Goal: Task Accomplishment & Management: Complete application form

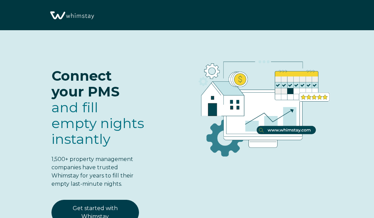
select select "US"
select select "Standard"
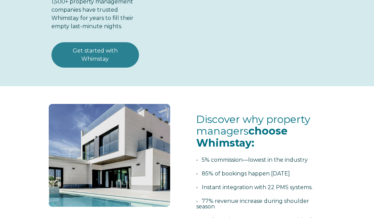
scroll to position [158, 0]
click at [84, 63] on link "Get started with Whimstay" at bounding box center [96, 54] width 88 height 25
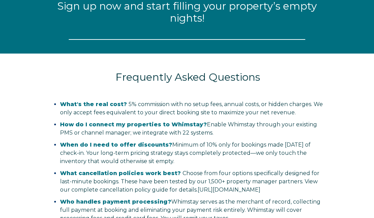
scroll to position [834, 0]
select select "US"
select select "Standard"
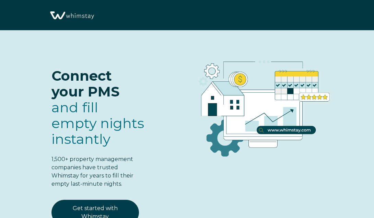
scroll to position [0, 0]
click at [76, 16] on img at bounding box center [71, 15] width 47 height 24
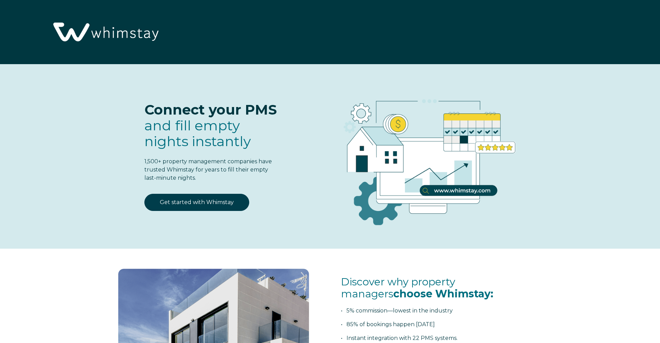
click at [121, 34] on img at bounding box center [105, 32] width 114 height 58
click at [224, 207] on link "Get started with Whimstay" at bounding box center [196, 202] width 105 height 17
select select "US"
select select "Standard"
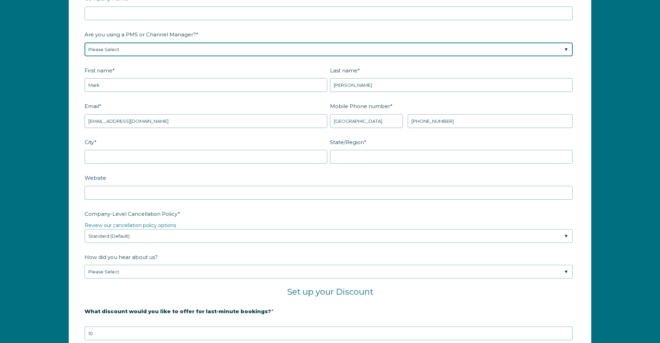
scroll to position [951, 0]
select select "Guesty"
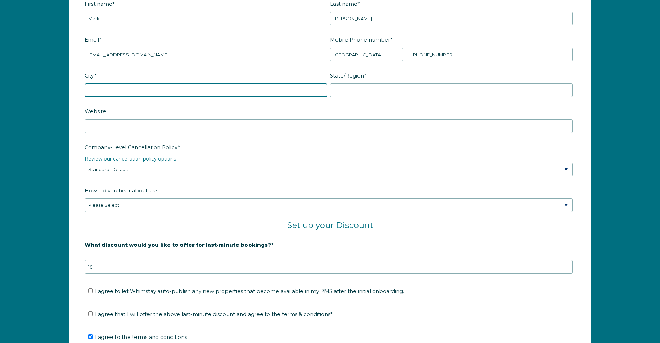
scroll to position [1018, 0]
type input "vista"
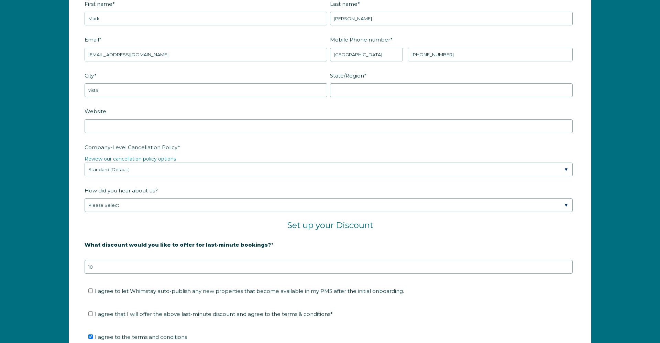
click at [208, 105] on fieldset "City * [GEOGRAPHIC_DATA]/Region *" at bounding box center [330, 88] width 491 height 36
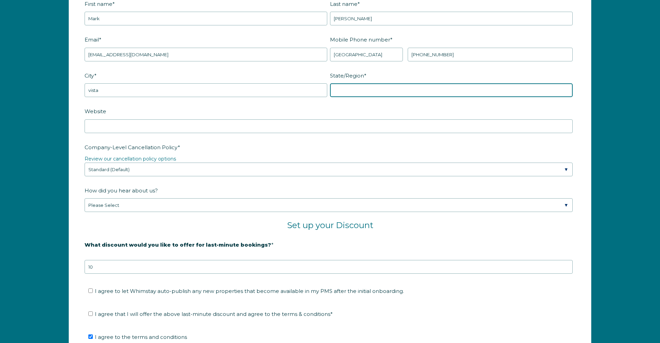
scroll to position [1019, 0]
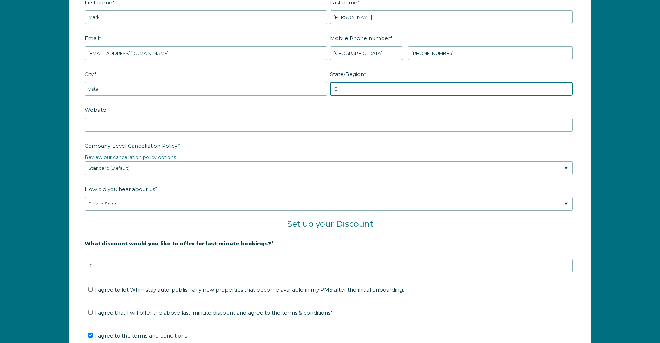
type input "Ca"
type input "CA"
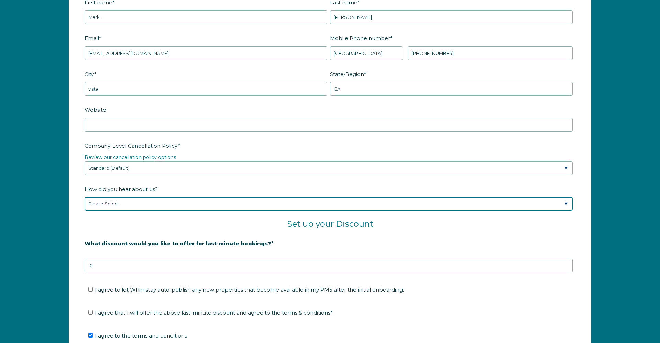
select select "Other"
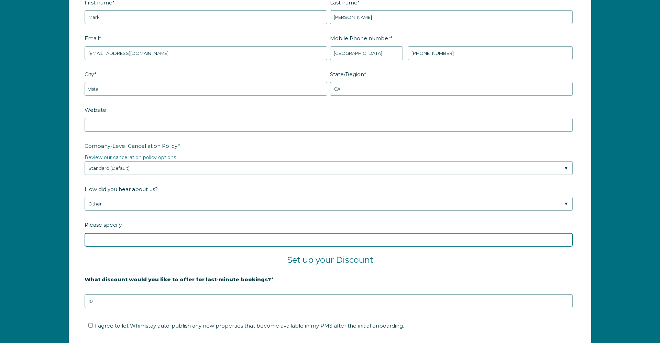
click at [148, 237] on input "Please specify" at bounding box center [329, 240] width 488 height 14
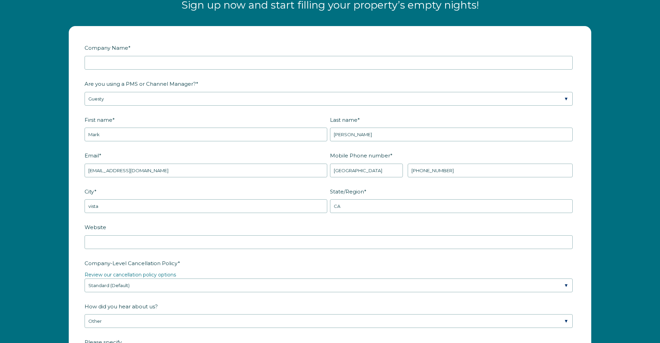
scroll to position [902, 0]
type input "blog"
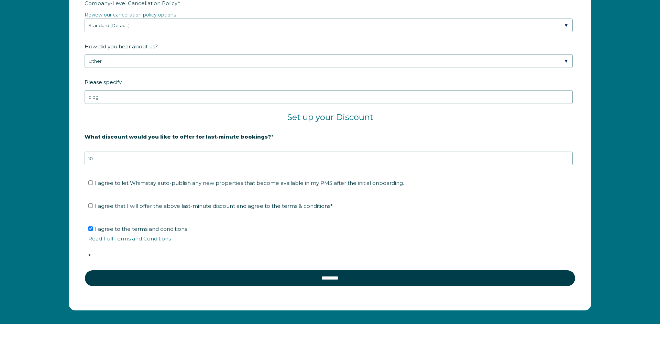
scroll to position [1178, 0]
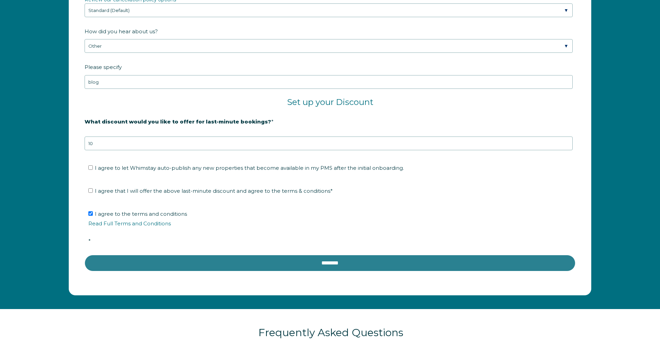
type input "Buena Creek LLC"
click at [351, 261] on input "********" at bounding box center [330, 263] width 491 height 16
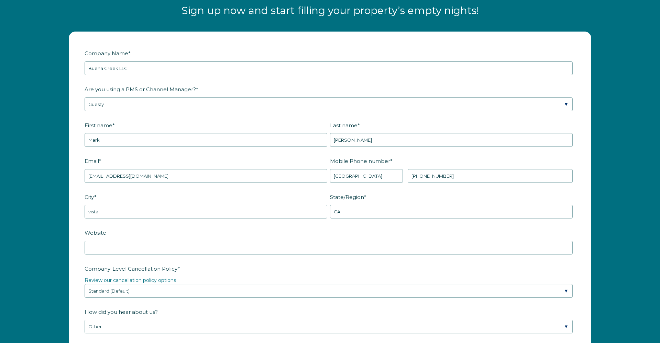
scroll to position [897, 0]
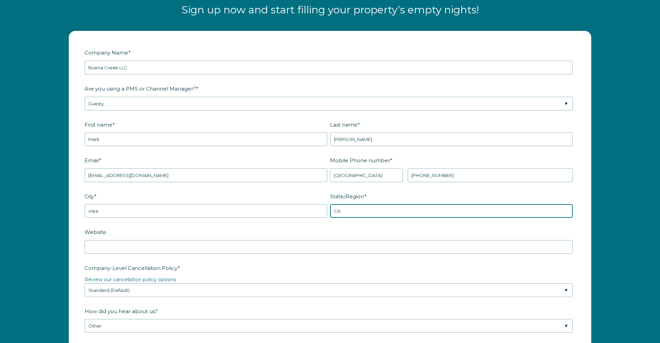
click at [415, 215] on input "CA" at bounding box center [451, 211] width 243 height 14
click at [395, 213] on input "CA" at bounding box center [451, 211] width 243 height 14
type input "C"
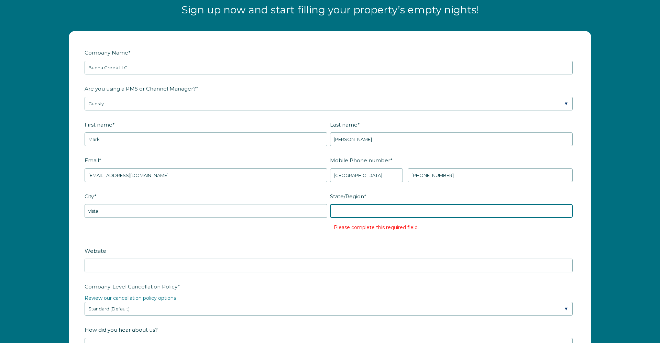
click at [511, 214] on input "State/Region *" at bounding box center [451, 211] width 243 height 14
click at [565, 211] on input "State/Region *" at bounding box center [451, 211] width 243 height 14
type input "CA"
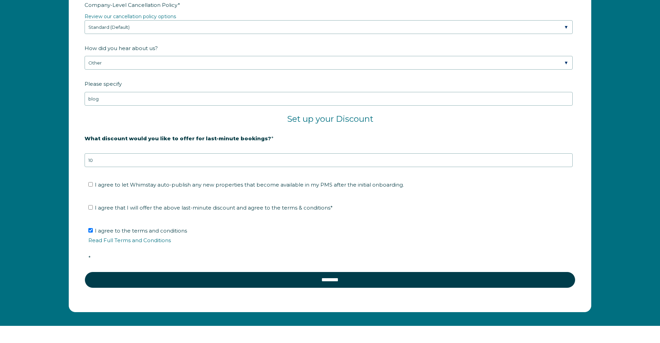
scroll to position [1161, 0]
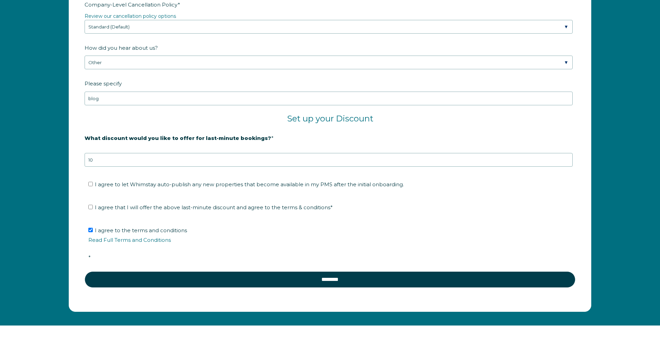
click at [88, 184] on ul "I agree to let Whimstay auto-publish any new properties that become available i…" at bounding box center [329, 184] width 488 height 11
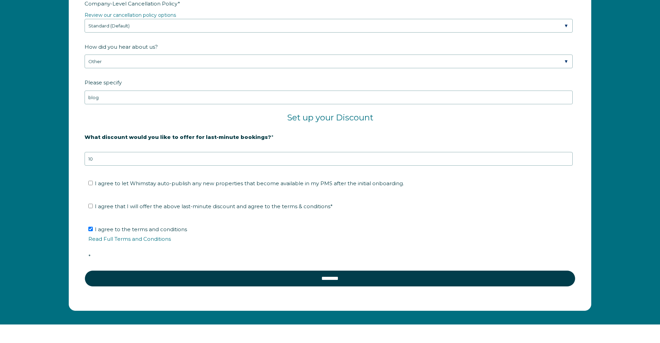
click at [90, 187] on li "I agree to let Whimstay auto-publish any new properties that become available i…" at bounding box center [332, 183] width 488 height 11
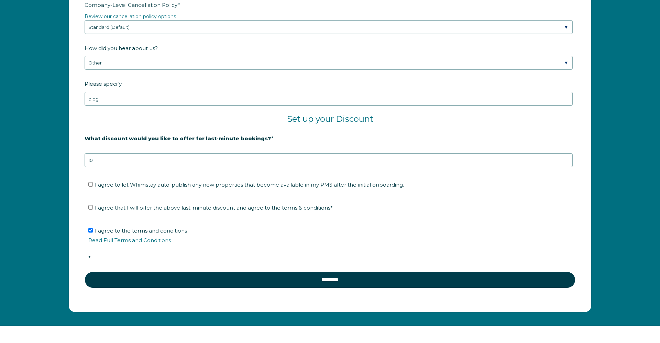
scroll to position [1161, 0]
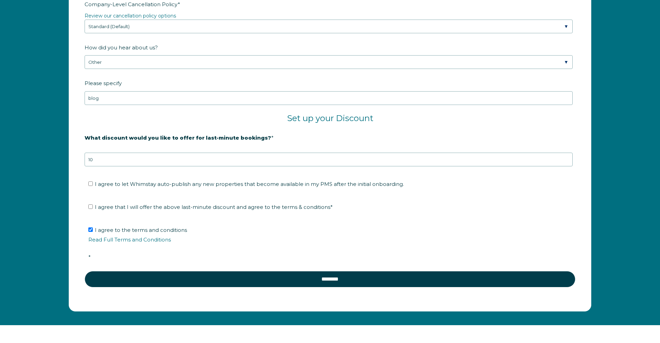
click at [91, 186] on input "I agree to let Whimstay auto-publish any new properties that become available i…" at bounding box center [90, 184] width 4 height 4
checkbox input "true"
click at [91, 205] on label "I agree that I will offer the above last-minute discount and agree to the terms…" at bounding box center [210, 207] width 244 height 7
click at [91, 205] on input "I agree that I will offer the above last-minute discount and agree to the terms…" at bounding box center [90, 207] width 4 height 4
checkbox input "true"
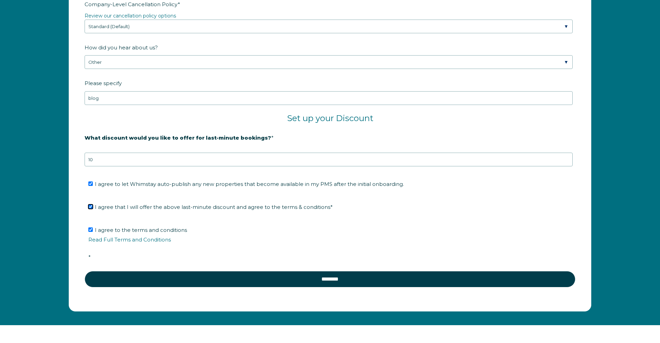
scroll to position [1160, 0]
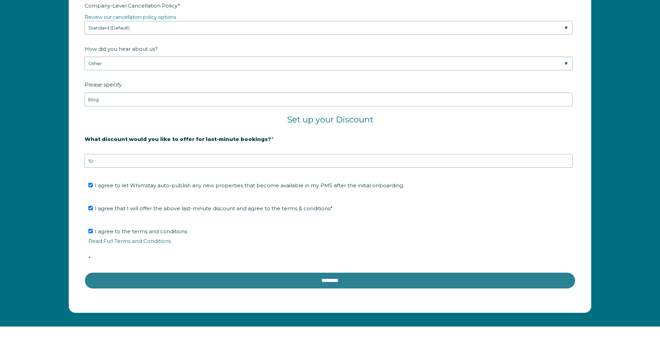
click at [283, 283] on input "********" at bounding box center [330, 281] width 491 height 16
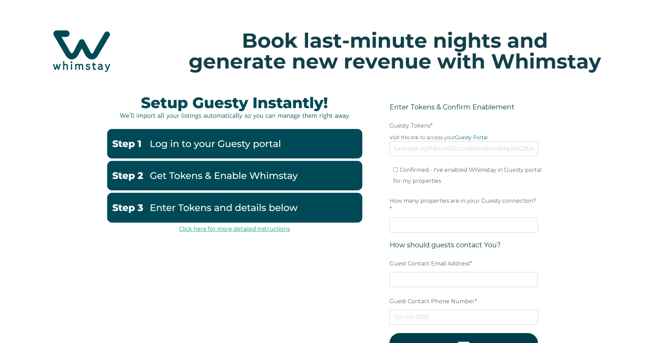
click at [231, 228] on link "Click here for more detailed instructions" at bounding box center [234, 229] width 111 height 7
click at [268, 116] on img at bounding box center [234, 107] width 256 height 38
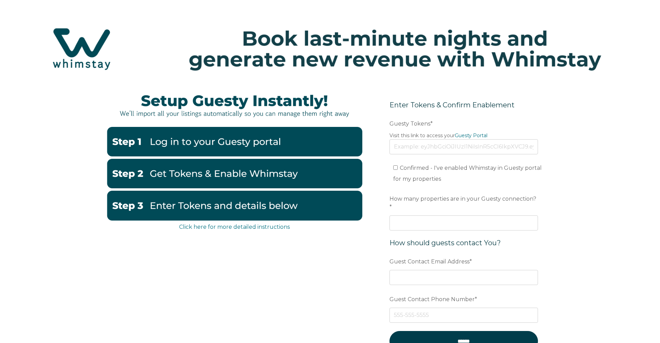
scroll to position [2, 0]
click at [241, 148] on img at bounding box center [234, 142] width 256 height 30
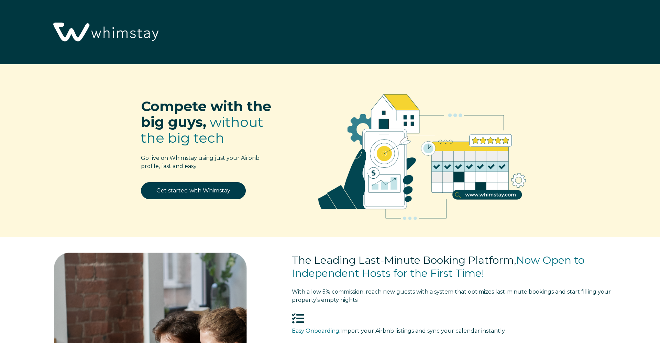
select select "US"
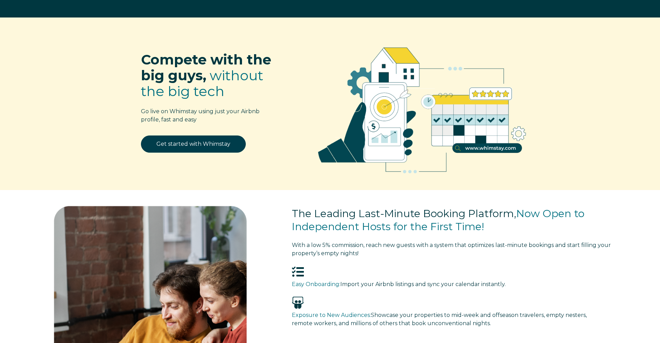
scroll to position [17, 0]
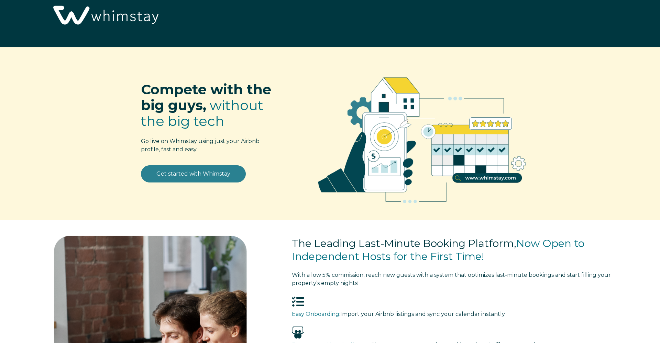
click at [195, 178] on link "Get started with Whimstay" at bounding box center [193, 174] width 105 height 17
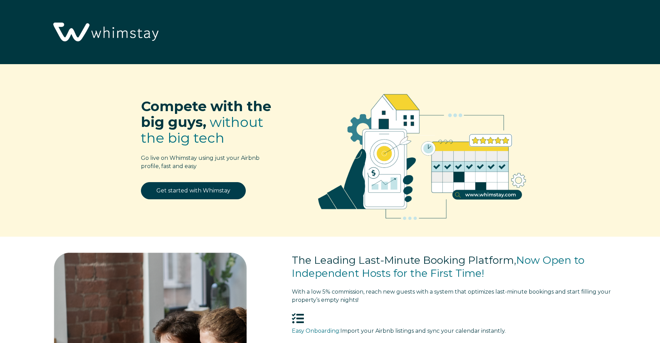
select select "US"
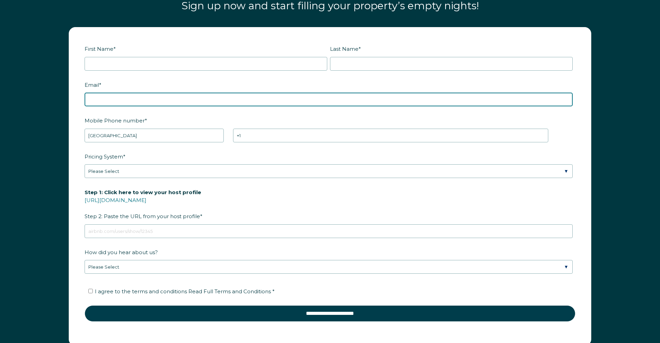
type input "[EMAIL_ADDRESS][DOMAIN_NAME]"
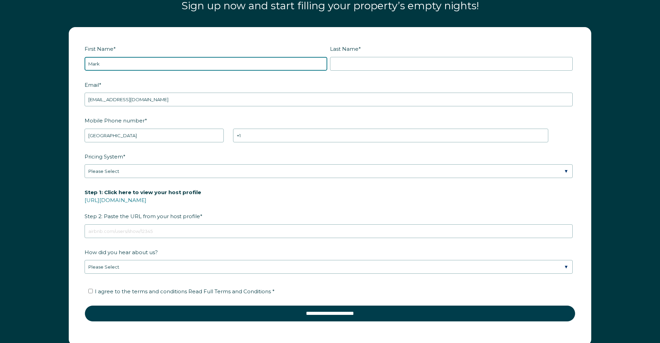
type input "Mark"
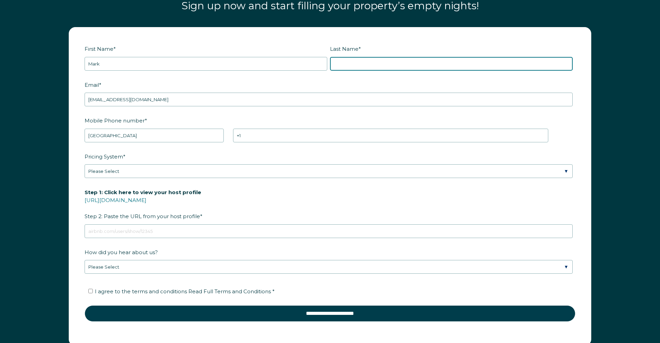
scroll to position [986, 0]
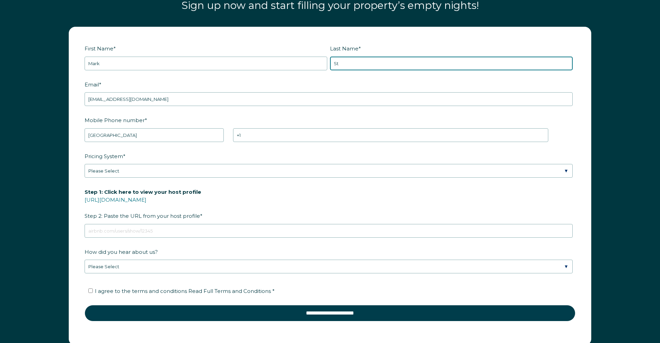
click at [385, 62] on input "St" at bounding box center [451, 64] width 243 height 14
type input "[PERSON_NAME]"
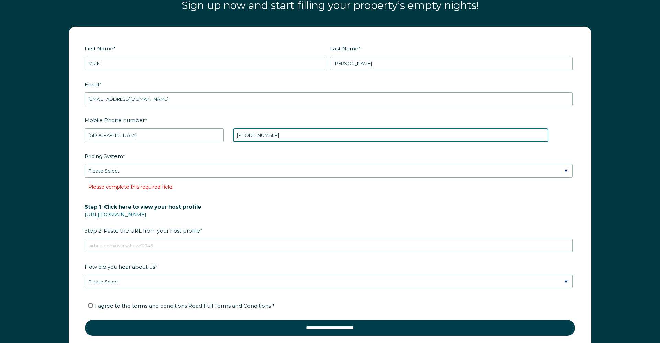
type input "[PHONE_NUMBER]"
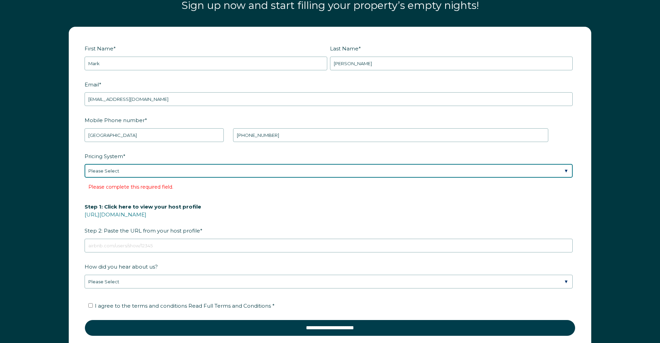
select select "Dynamic"
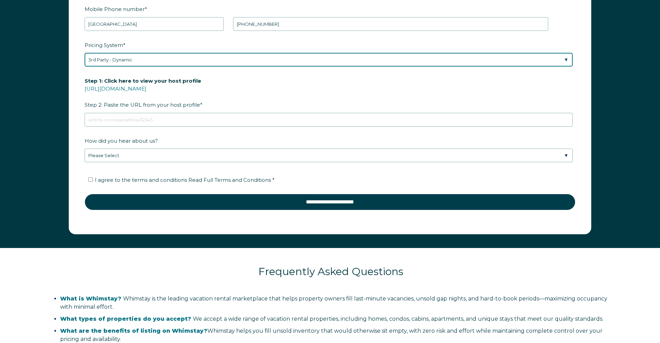
scroll to position [1099, 0]
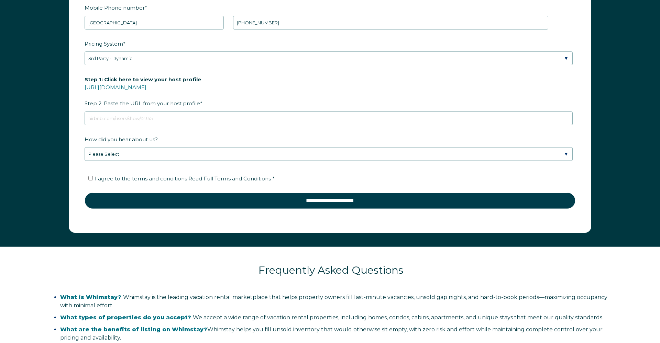
click at [127, 110] on div "Step 1: Click here to view your host profile https://www.airbnb.com/users/show/…" at bounding box center [330, 100] width 491 height 52
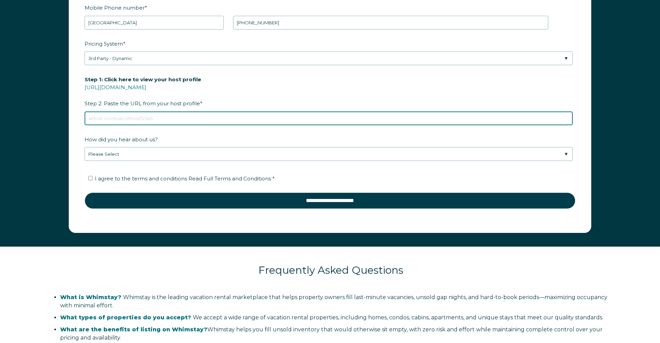
click at [122, 113] on input "Step 1: Click here to view your host profile https://www.airbnb.com/users/show/…" at bounding box center [329, 119] width 488 height 14
paste input "airbnb.com/h/buenacreekvilla"
type input "airbnb.com/h/buenacreekvilla"
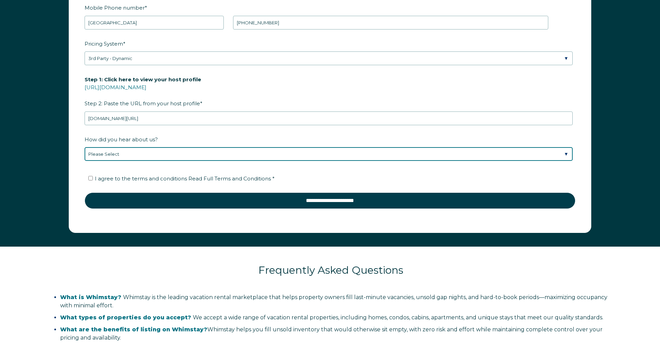
select select "Other"
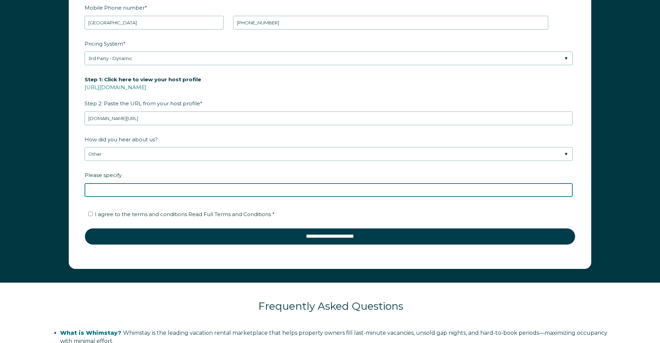
click at [99, 186] on input "Please specify" at bounding box center [329, 190] width 488 height 14
type input "Blog"
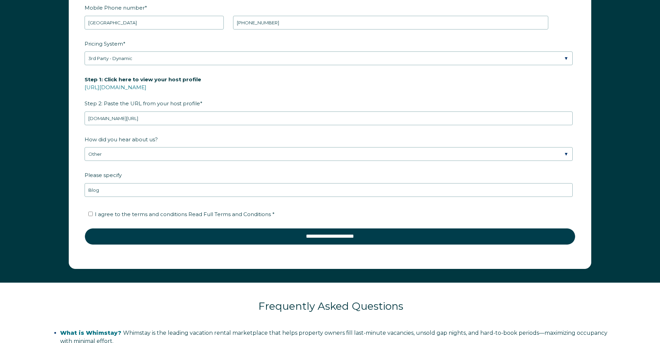
click at [89, 214] on input "I agree to the terms and conditions Read Full Terms and Conditions *" at bounding box center [90, 214] width 4 height 4
checkbox input "true"
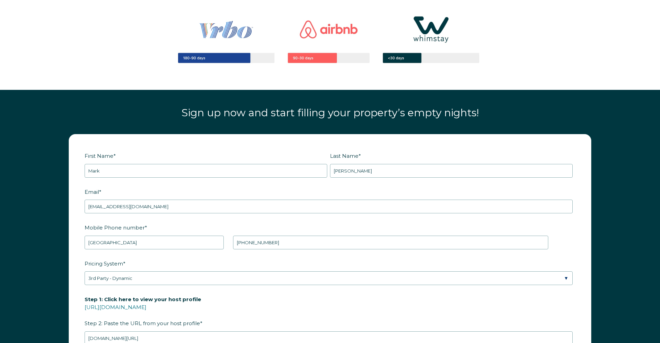
scroll to position [872, 0]
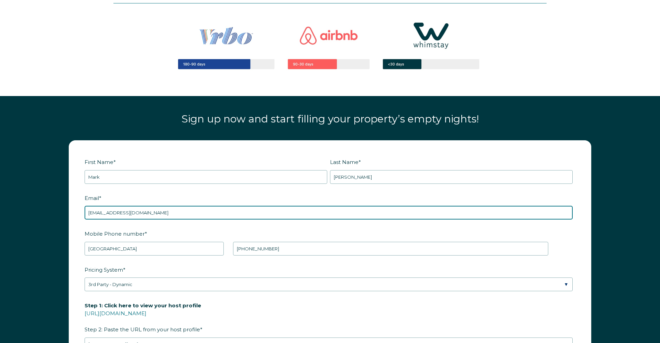
click at [147, 215] on input "[EMAIL_ADDRESS][DOMAIN_NAME]" at bounding box center [329, 213] width 488 height 14
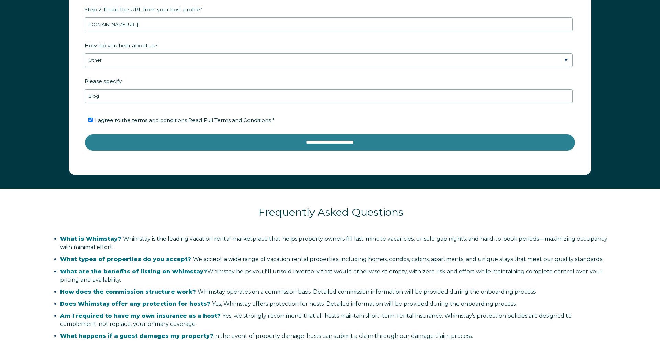
scroll to position [1191, 0]
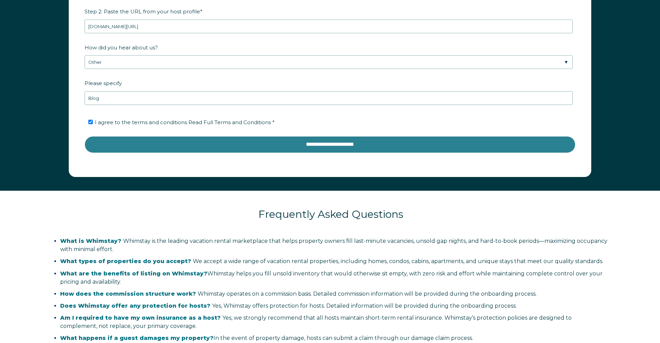
click at [315, 147] on input "**********" at bounding box center [330, 144] width 491 height 16
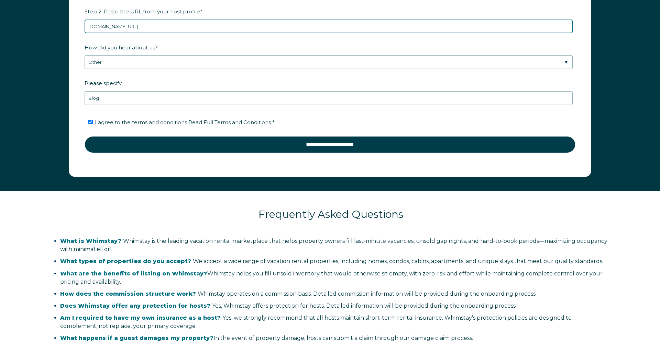
click at [162, 25] on input "airbnb.com/h/buenacreekvilla" at bounding box center [329, 27] width 488 height 14
click at [88, 26] on input "airbnb.com/h/buenacreekvilla" at bounding box center [329, 27] width 488 height 14
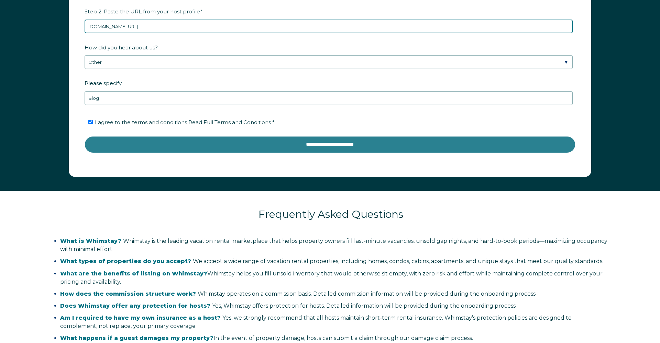
type input "www.airbnb.com/h/buenacreekvilla"
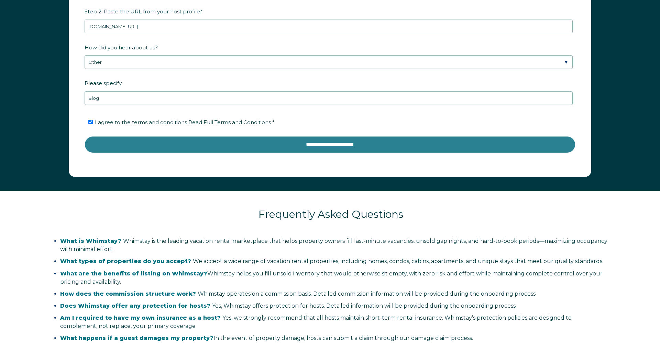
click at [266, 145] on input "**********" at bounding box center [330, 144] width 491 height 16
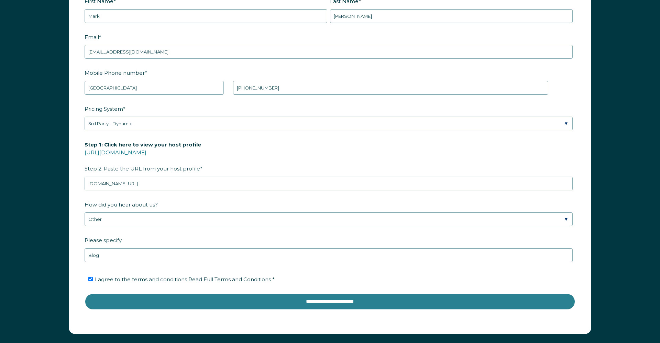
scroll to position [1033, 0]
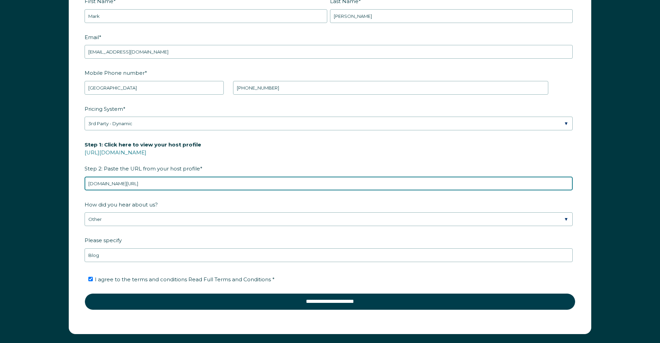
drag, startPoint x: 171, startPoint y: 184, endPoint x: 53, endPoint y: 183, distance: 118.2
click at [53, 183] on div "First Name * Mark Last Name * Stevens RBO Token Company ID Referrer Code Dialer…" at bounding box center [330, 161] width 660 height 376
paste input "airbnb.com/h/buenacreekvilla"
click at [103, 183] on input "https:/airbnb.com/h/buenacreekvilla" at bounding box center [329, 184] width 488 height 14
click at [180, 185] on input "https://airbnb.com/h/buenacreekvilla" at bounding box center [329, 184] width 488 height 14
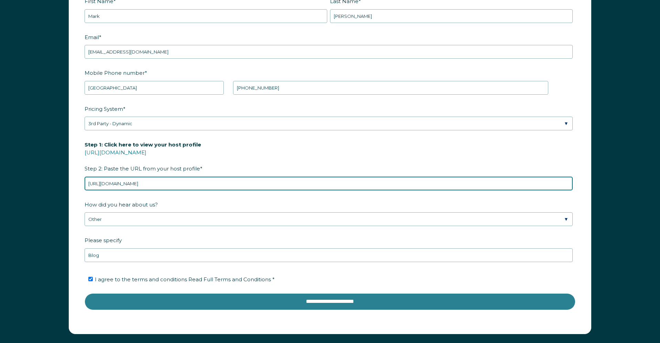
type input "https://airbnb.com/h/buenacreekvilla"
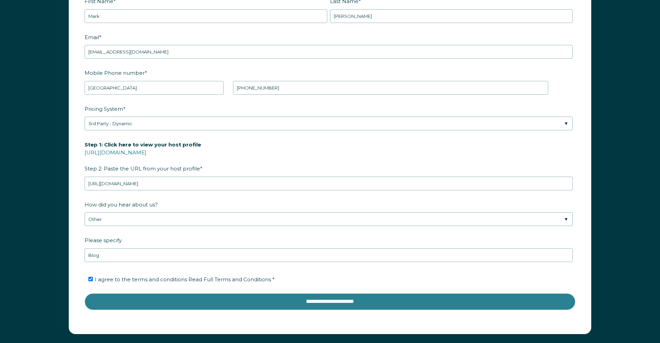
click at [281, 302] on input "**********" at bounding box center [330, 302] width 491 height 16
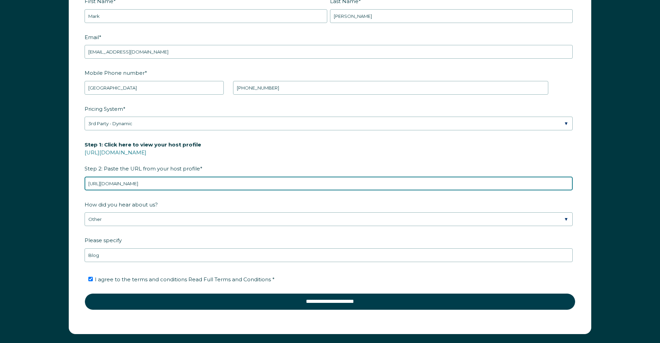
click at [192, 189] on input "https://airbnb.com/h/buenacreekvilla" at bounding box center [329, 184] width 488 height 14
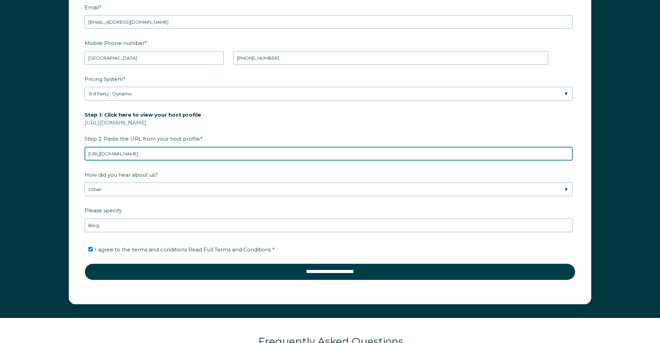
scroll to position [971, 0]
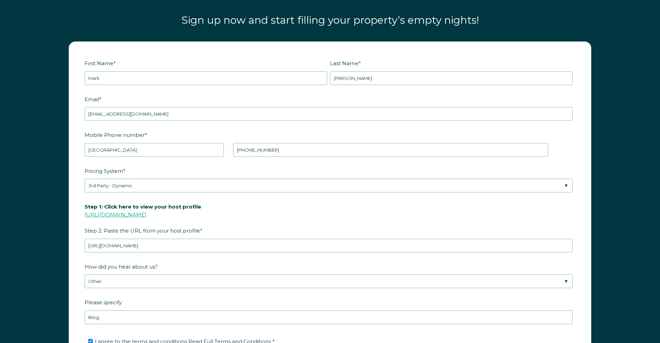
click at [146, 214] on link "https://www.airbnb.com/users/show/" at bounding box center [116, 215] width 62 height 7
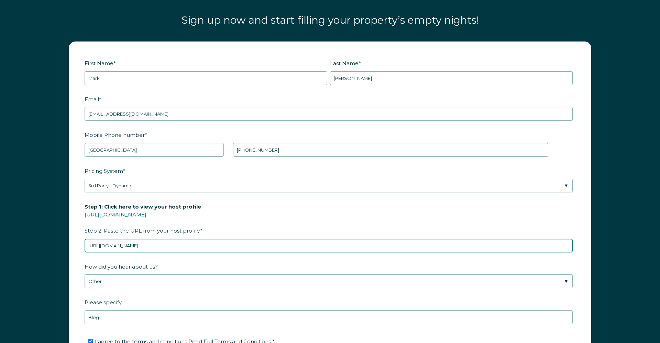
drag, startPoint x: 172, startPoint y: 245, endPoint x: 84, endPoint y: 243, distance: 87.6
click at [84, 243] on form "First Name * Mark Last Name * Stevens RBO Token Company ID Referrer Code Dialer…" at bounding box center [329, 219] width 521 height 354
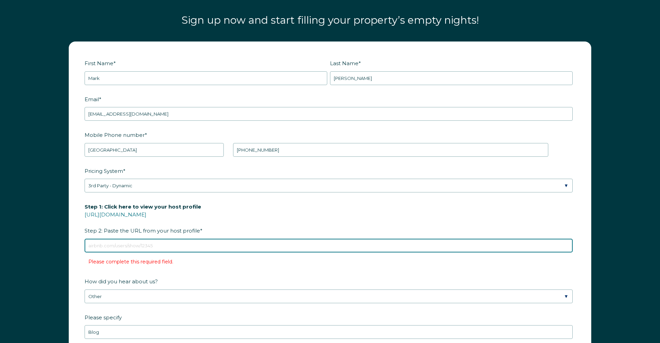
paste input "https://www.airbnb.com/users/show/228434075"
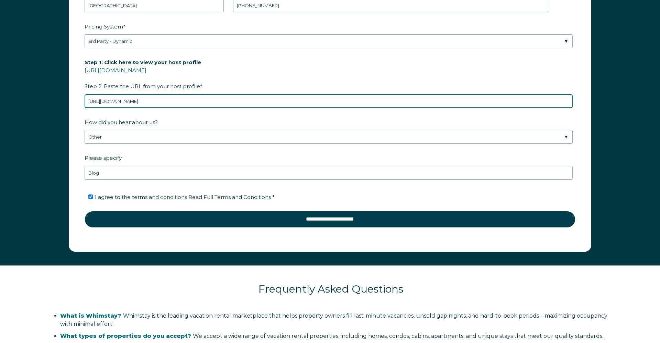
scroll to position [1128, 0]
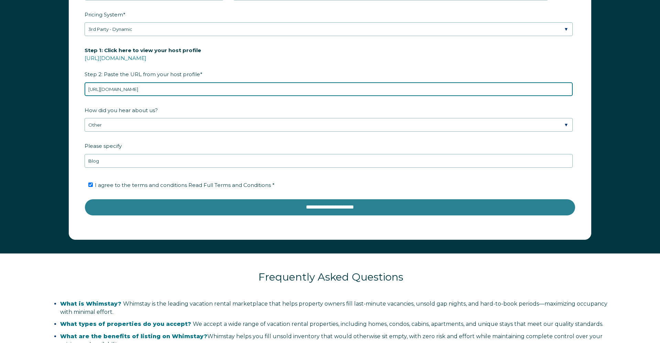
type input "https://www.airbnb.com/users/show/228434075"
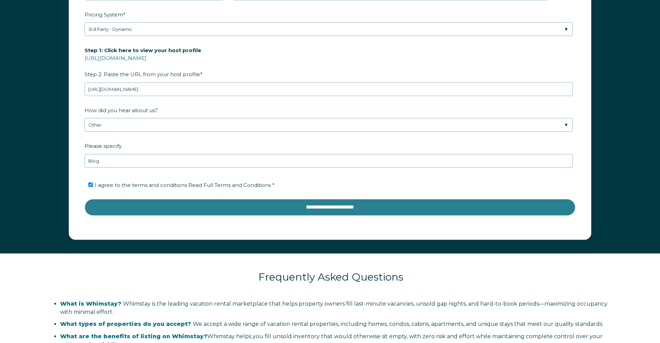
click at [282, 210] on input "**********" at bounding box center [330, 207] width 491 height 16
